Goal: Information Seeking & Learning: Find specific fact

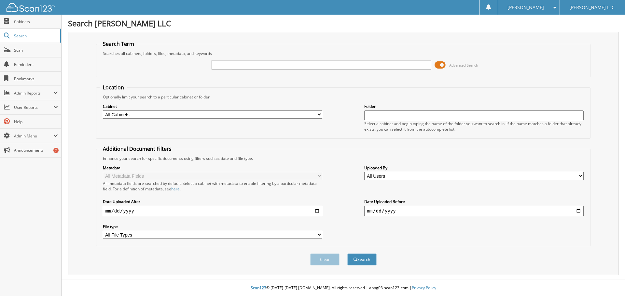
click at [265, 69] on input "text" at bounding box center [321, 65] width 219 height 10
drag, startPoint x: 237, startPoint y: 66, endPoint x: 176, endPoint y: 66, distance: 61.2
click at [176, 66] on div "[US_VEHICLE_IDENTIFICATION_NUMBER] Advanced Search" at bounding box center [344, 65] width 488 height 18
type input "JUL20309"
click at [375, 255] on button "Search" at bounding box center [361, 260] width 29 height 12
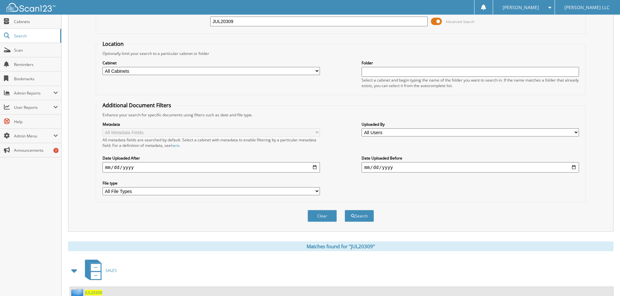
scroll to position [93, 0]
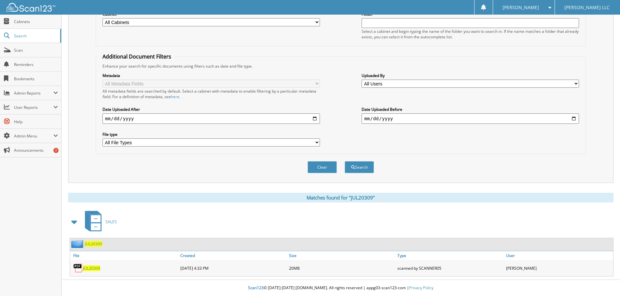
click at [97, 269] on span "JUL20309" at bounding box center [91, 269] width 17 height 6
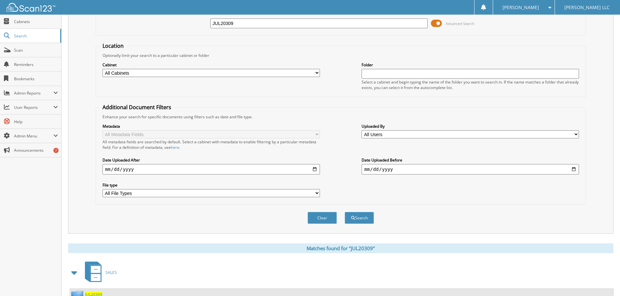
scroll to position [0, 0]
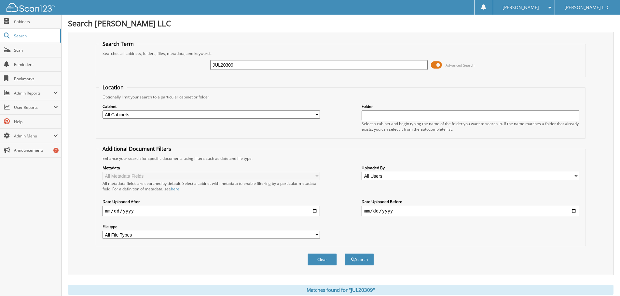
click at [246, 65] on input "JUL20309" at bounding box center [318, 65] width 217 height 10
paste input "[US_VEHICLE_IDENTIFICATION_NUMBER]"
drag, startPoint x: 238, startPoint y: 64, endPoint x: 190, endPoint y: 66, distance: 47.2
click at [190, 66] on div "[US_VEHICLE_IDENTIFICATION_NUMBER] Advanced Search" at bounding box center [340, 65] width 483 height 18
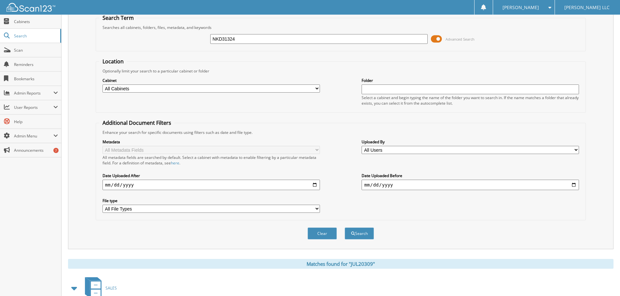
scroll to position [93, 0]
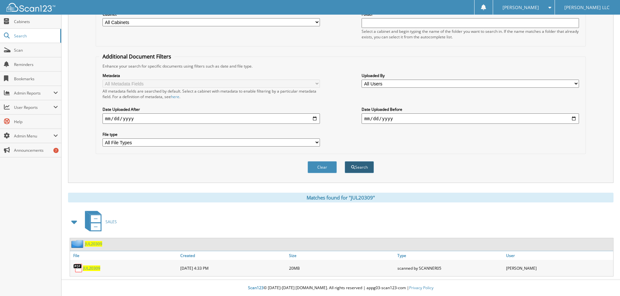
type input "NKD31324"
click at [357, 165] on button "Search" at bounding box center [359, 167] width 29 height 12
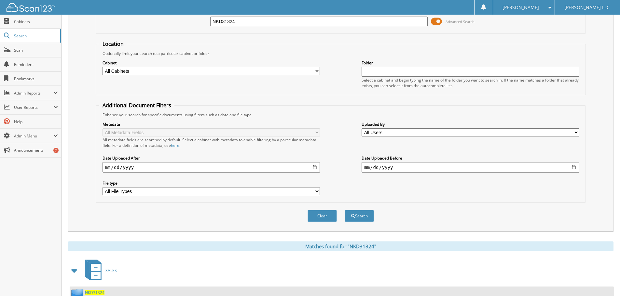
scroll to position [93, 0]
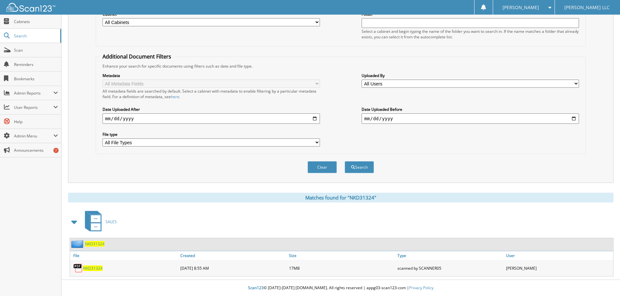
click at [100, 267] on span "NKD31324" at bounding box center [93, 269] width 20 height 6
